Goal: Check status: Check status

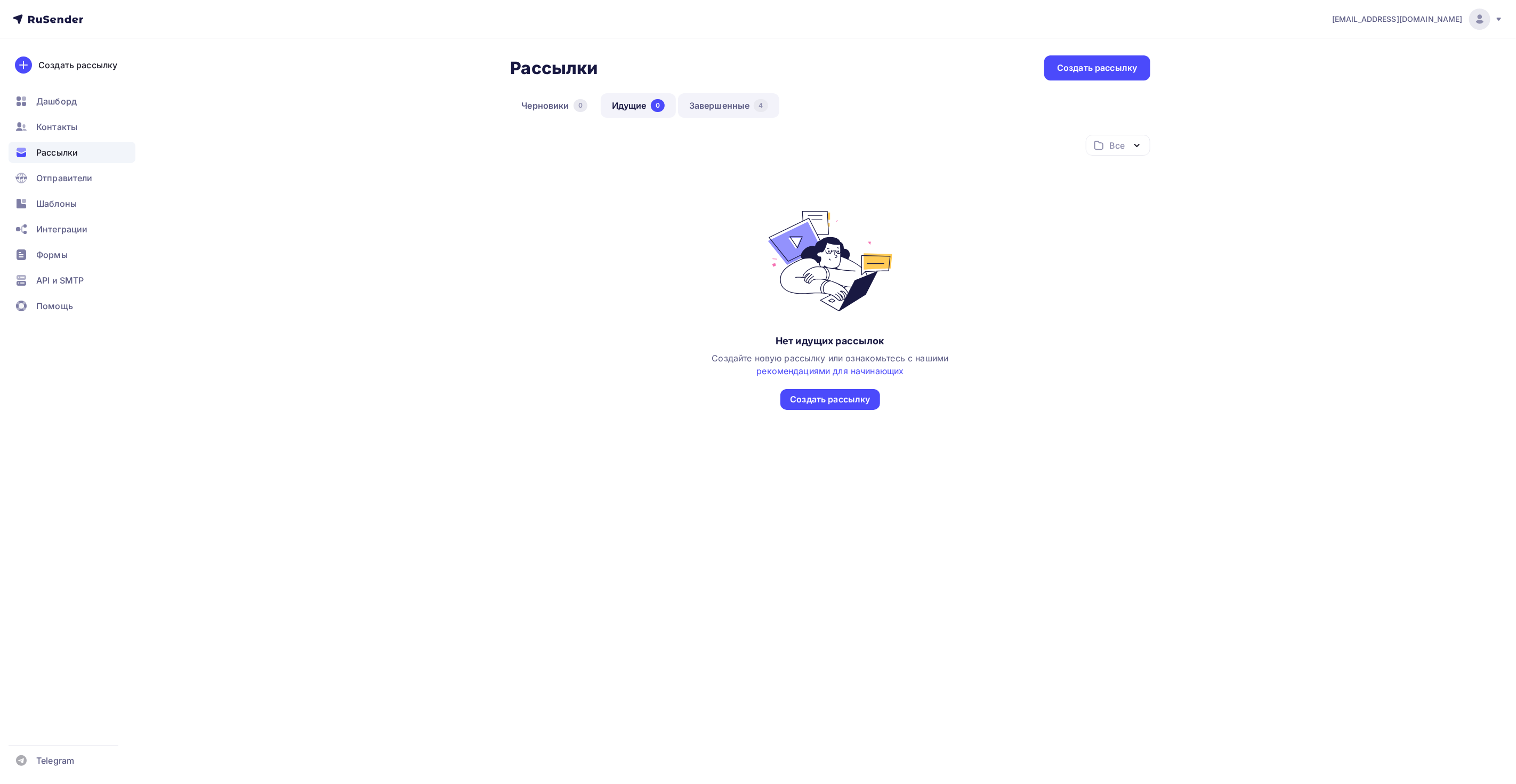
click at [722, 103] on link "Завершенные 4" at bounding box center [729, 105] width 101 height 25
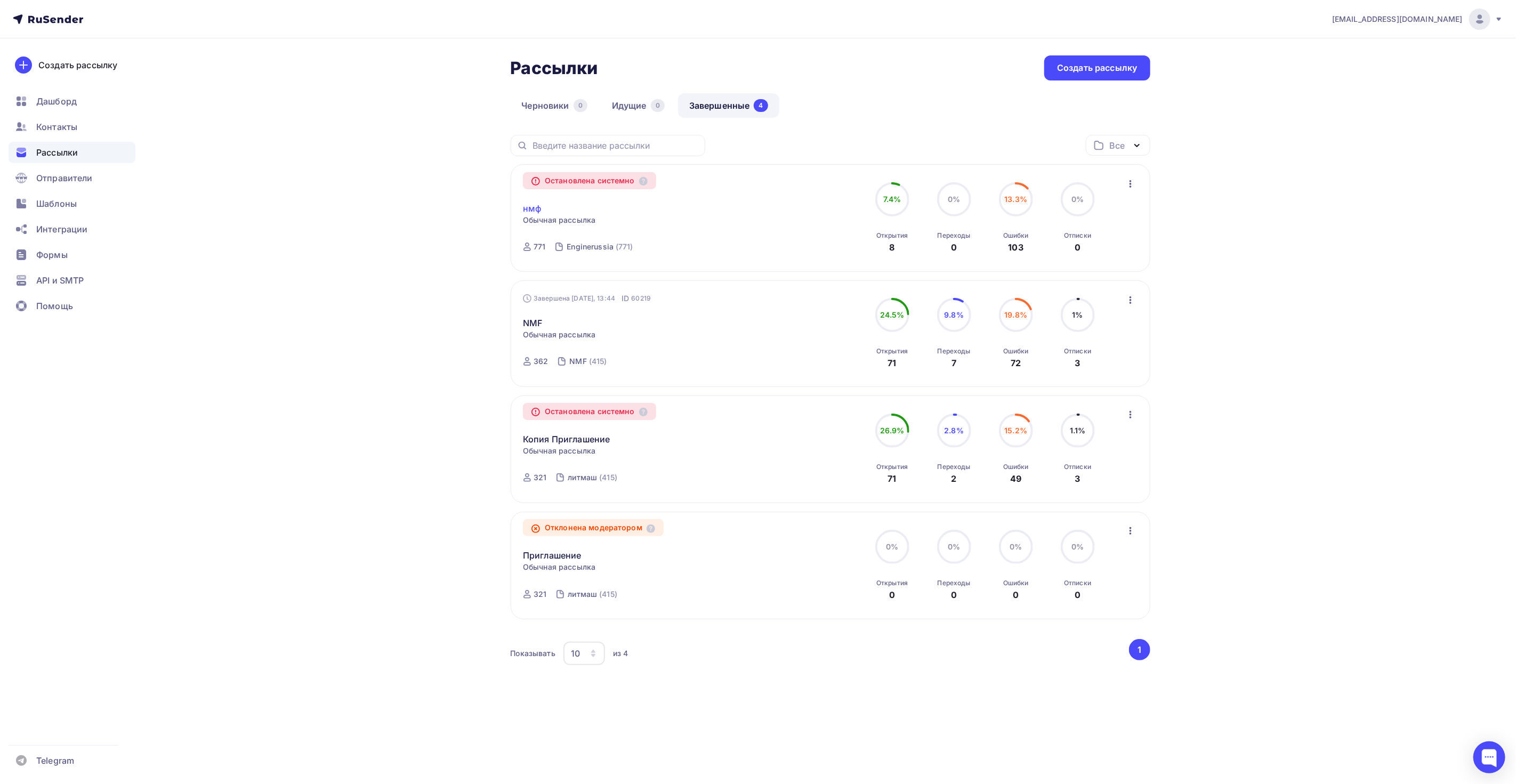
click at [534, 208] on link "нмф" at bounding box center [532, 208] width 18 height 13
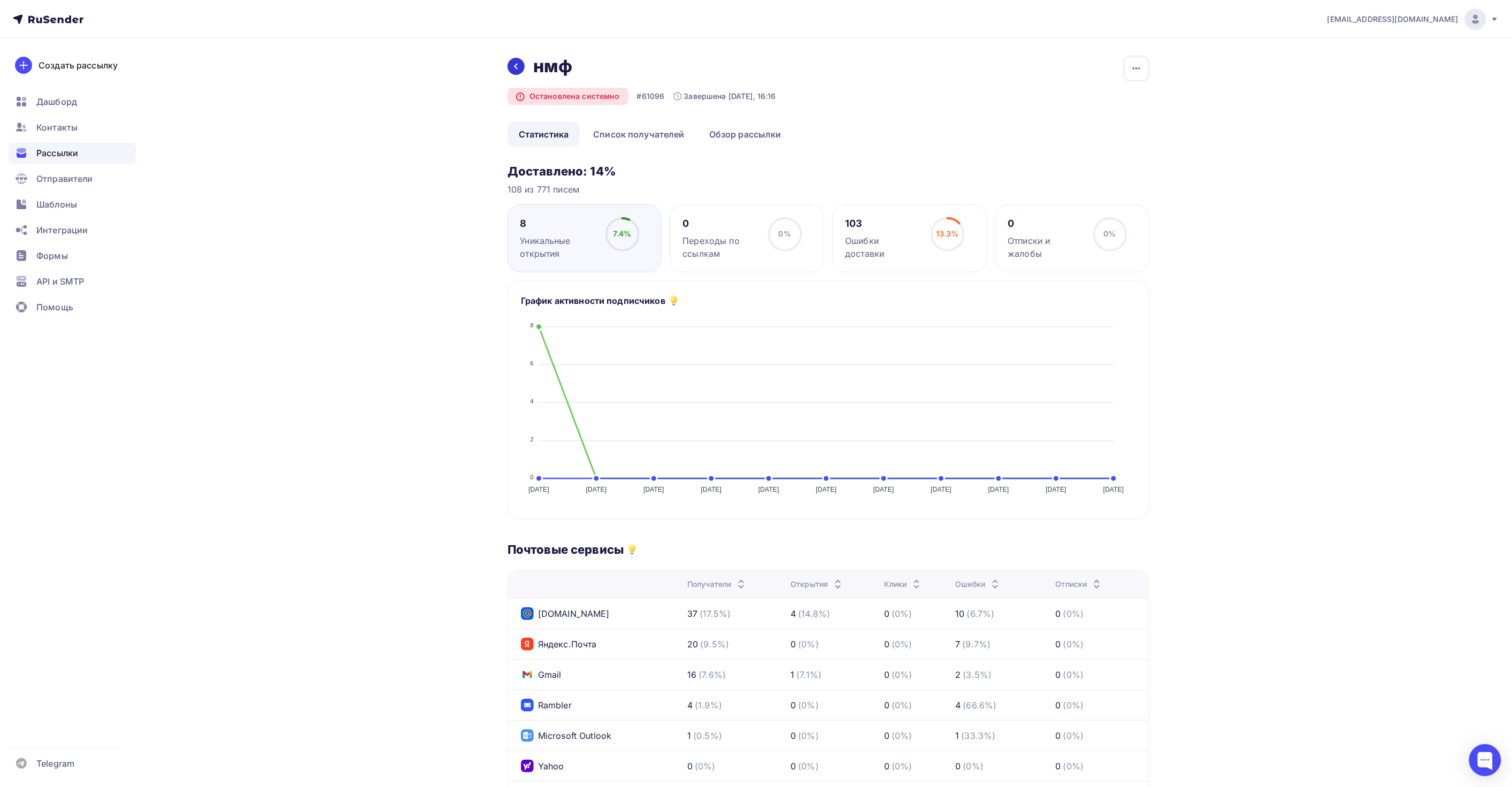
click at [518, 67] on icon at bounding box center [515, 66] width 8 height 8
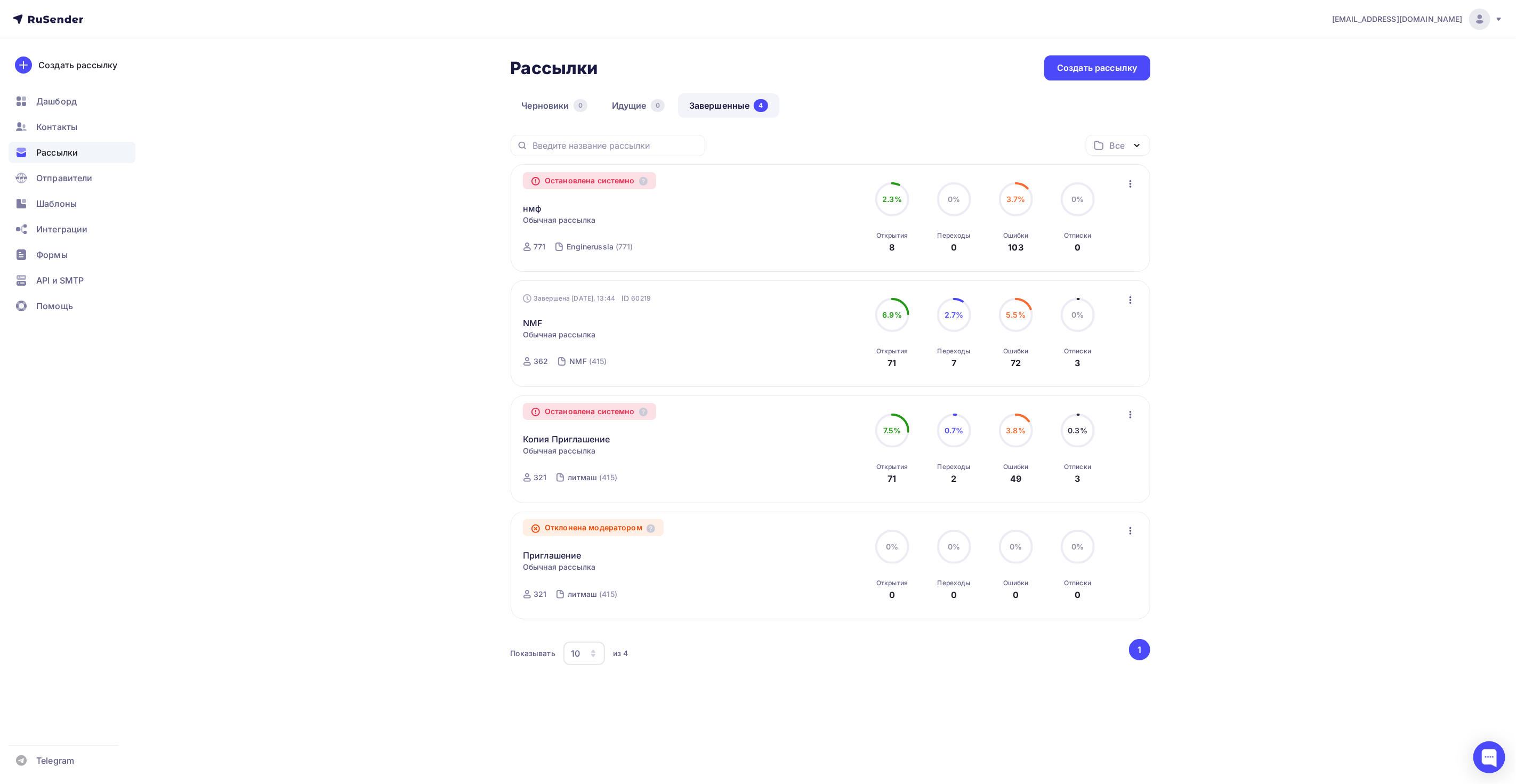
click at [1131, 182] on icon "button" at bounding box center [1131, 184] width 13 height 13
click at [647, 182] on icon at bounding box center [643, 180] width 8 height 8
click at [535, 183] on icon at bounding box center [536, 181] width 8 height 8
click at [647, 180] on icon at bounding box center [643, 180] width 8 height 8
